Goal: Complete application form

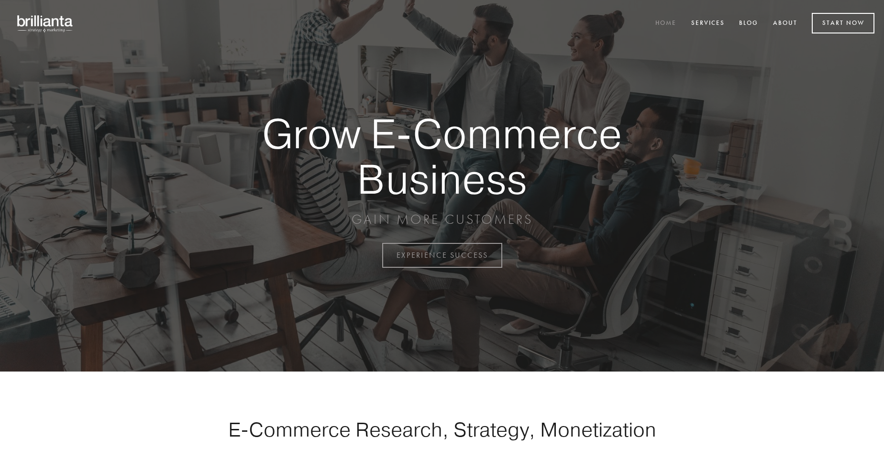
scroll to position [2507, 0]
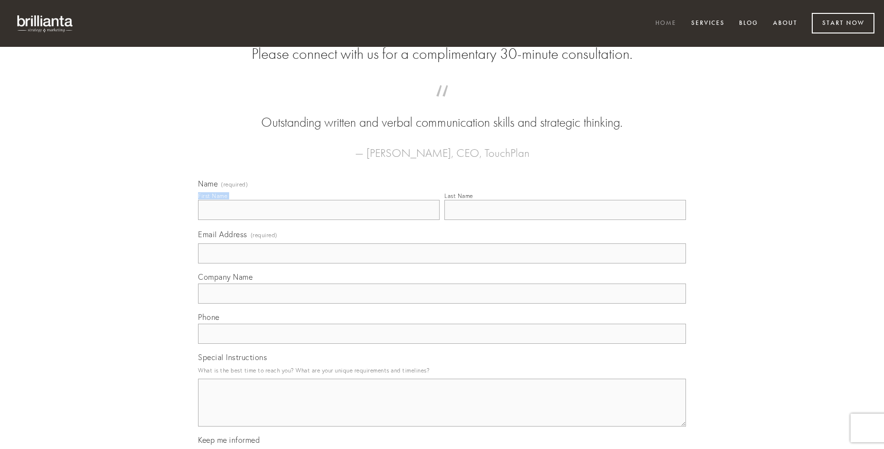
type input "[PERSON_NAME]"
click at [565, 220] on input "Last Name" at bounding box center [564, 210] width 241 height 20
type input "[PERSON_NAME]"
click at [442, 263] on input "Email Address (required)" at bounding box center [442, 253] width 488 height 20
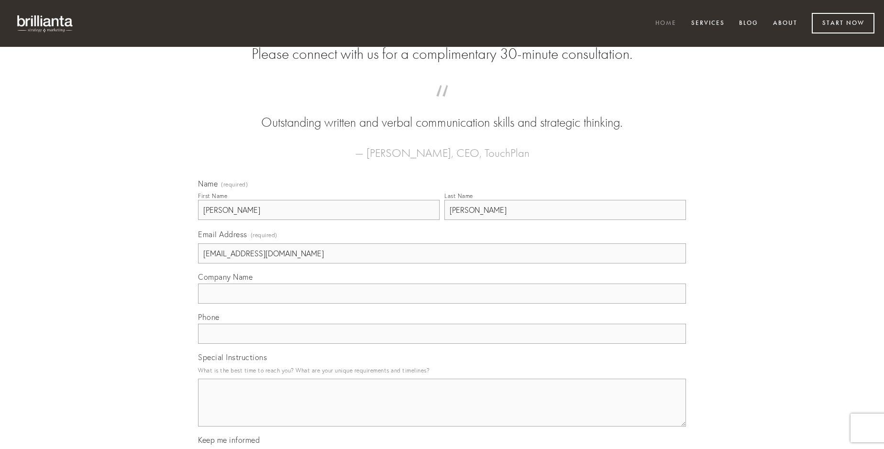
type input "[EMAIL_ADDRESS][DOMAIN_NAME]"
click at [442, 304] on input "Company Name" at bounding box center [442, 294] width 488 height 20
type input "abutor"
click at [442, 344] on input "text" at bounding box center [442, 334] width 488 height 20
click at [442, 411] on textarea "Special Instructions" at bounding box center [442, 403] width 488 height 48
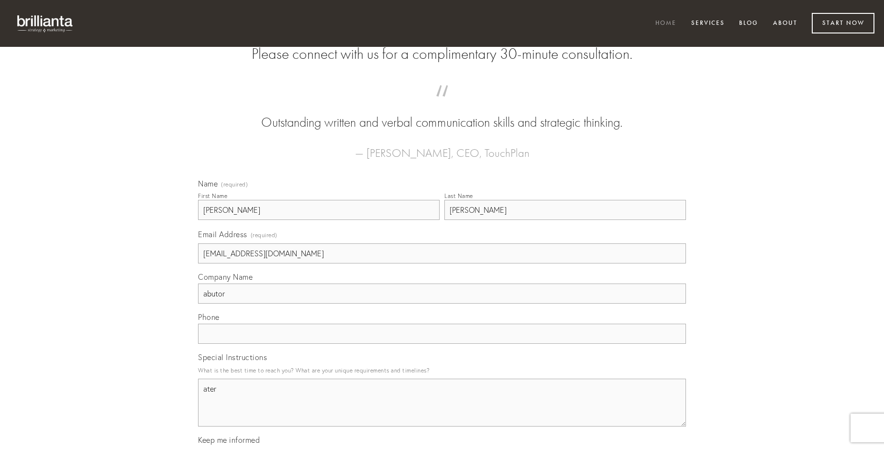
type textarea "ater"
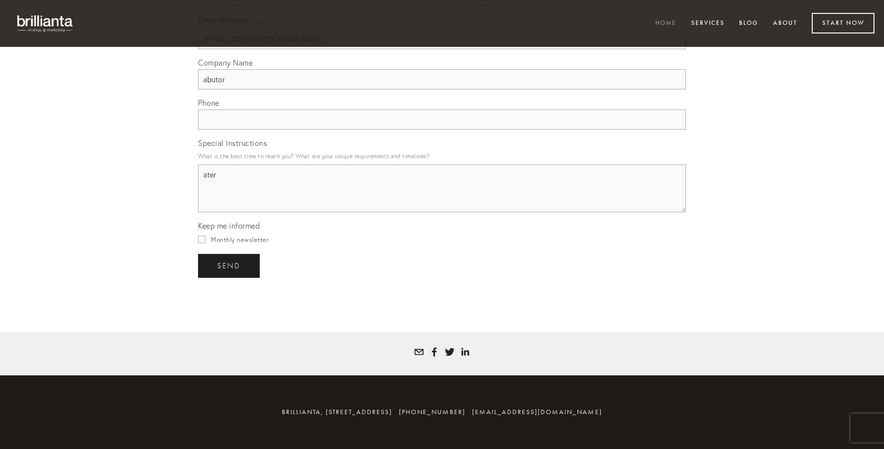
click at [230, 265] on span "send" at bounding box center [228, 266] width 23 height 9
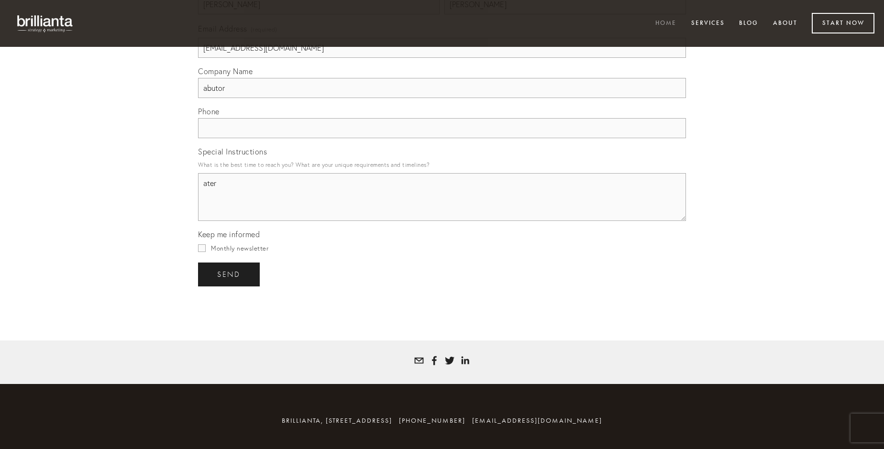
scroll to position [2478, 0]
